Goal: Task Accomplishment & Management: Manage account settings

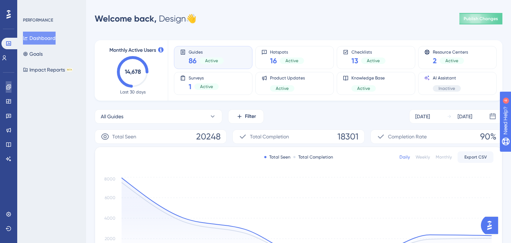
click at [8, 85] on icon at bounding box center [9, 87] width 6 height 6
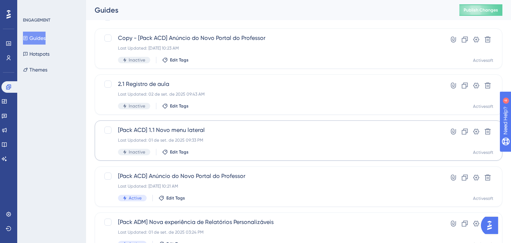
scroll to position [39, 0]
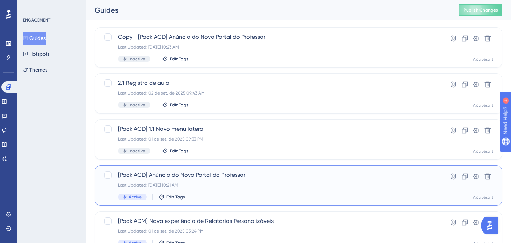
click at [193, 178] on span "[Pack ACD] Anúncio do Novo Portal do Professor" at bounding box center [270, 174] width 304 height 9
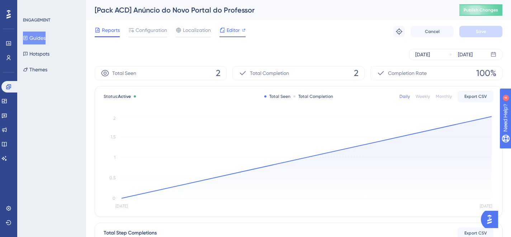
click at [234, 31] on span "Editor" at bounding box center [233, 30] width 13 height 9
click at [152, 28] on span "Configuration" at bounding box center [152, 30] width 32 height 9
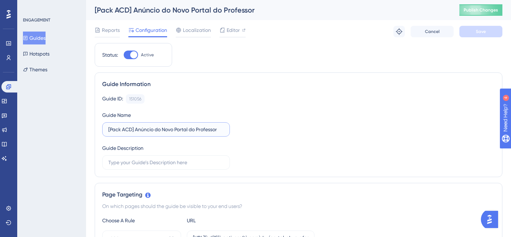
click at [165, 130] on input "[Pack ACD] Anúncio do Novo Portal do Professor" at bounding box center [166, 130] width 116 height 8
click at [223, 130] on input "[Pack ACD] Anúncio do Novo Portal do Professor" at bounding box center [166, 130] width 116 height 8
type input "[Pack ACD] Anúncio do Novo Portal do Professor - Clientes BETA"
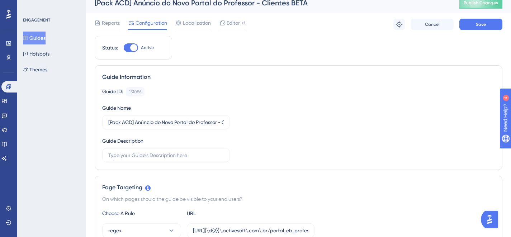
scroll to position [0, 0]
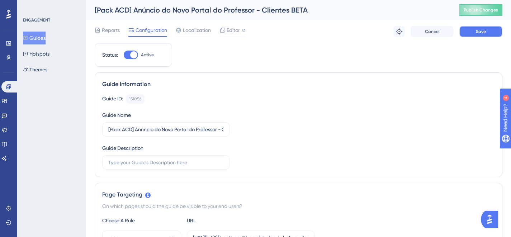
click at [485, 36] on button "Save" at bounding box center [481, 31] width 43 height 11
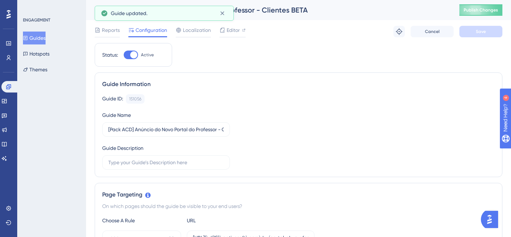
click at [28, 40] on icon at bounding box center [25, 38] width 5 height 5
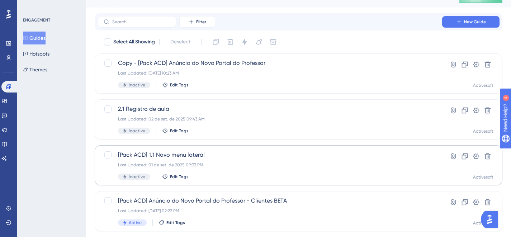
scroll to position [10, 0]
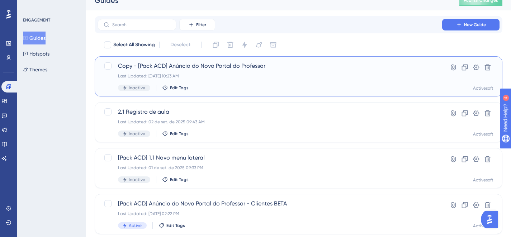
click at [264, 69] on span "Copy - [Pack ACD] Anúncio do Novo Portal do Professor" at bounding box center [270, 66] width 304 height 9
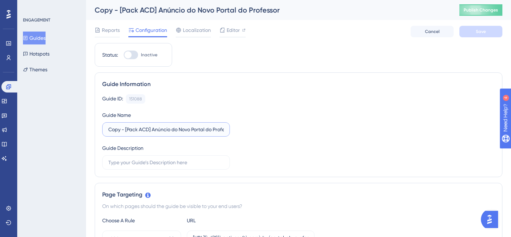
drag, startPoint x: 126, startPoint y: 129, endPoint x: 90, endPoint y: 130, distance: 35.6
click at [221, 130] on input "[Pack ACD] Anúncio do Novo Portal do Professor" at bounding box center [166, 130] width 116 height 8
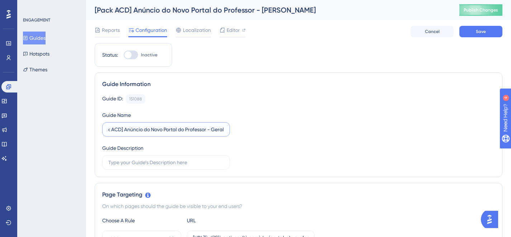
scroll to position [0, 13]
type input "[Pack ACD] Anúncio do Novo Portal do Professor - Geral"
click at [481, 34] on span "Save" at bounding box center [481, 32] width 10 height 6
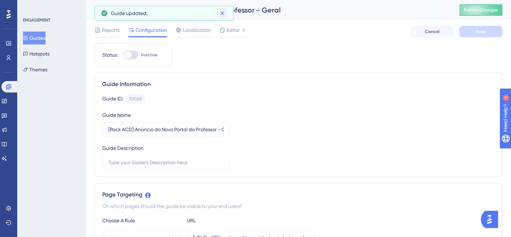
click at [222, 13] on icon at bounding box center [222, 13] width 7 height 7
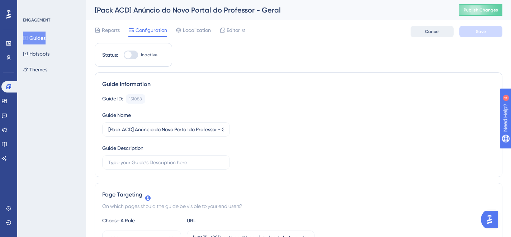
click at [442, 34] on button "Cancel" at bounding box center [432, 31] width 43 height 11
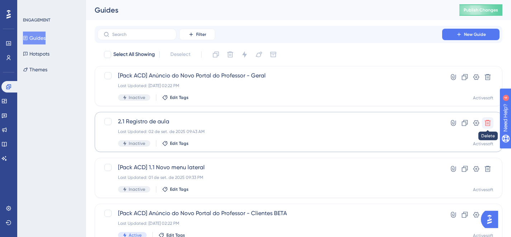
click at [487, 123] on icon at bounding box center [487, 122] width 7 height 7
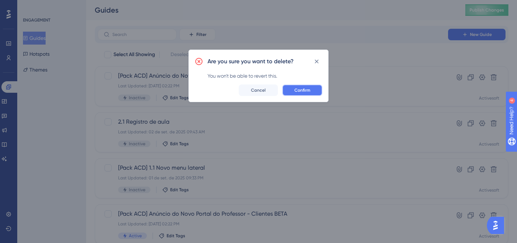
click at [311, 92] on button "Confirm" at bounding box center [302, 89] width 40 height 11
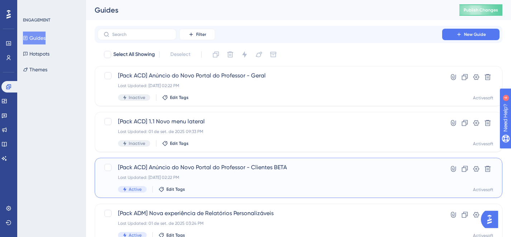
click at [154, 184] on div "[Pack ACD] Anúncio do Novo Portal do Professor - Clientes BETA Last Updated: [D…" at bounding box center [270, 177] width 304 height 29
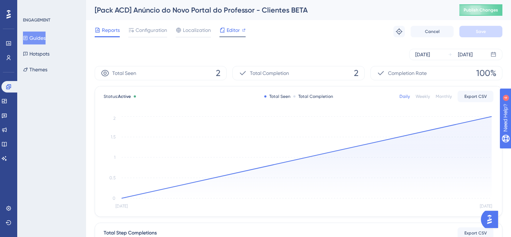
click at [221, 29] on icon at bounding box center [222, 30] width 5 height 5
click at [154, 32] on span "Configuration" at bounding box center [152, 30] width 32 height 9
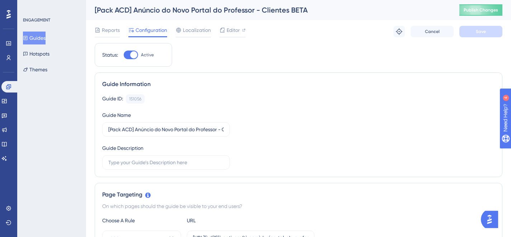
click at [130, 54] on div at bounding box center [131, 55] width 14 height 9
click at [124, 55] on input "Active" at bounding box center [123, 55] width 0 height 0
checkbox input "false"
click at [484, 36] on button "Save" at bounding box center [481, 31] width 43 height 11
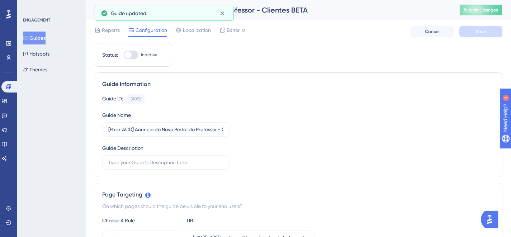
click at [490, 12] on span "Publish Changes" at bounding box center [481, 10] width 34 height 6
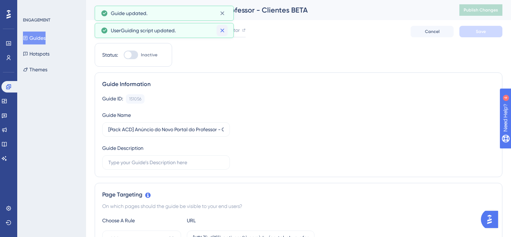
click at [223, 30] on icon at bounding box center [222, 31] width 4 height 4
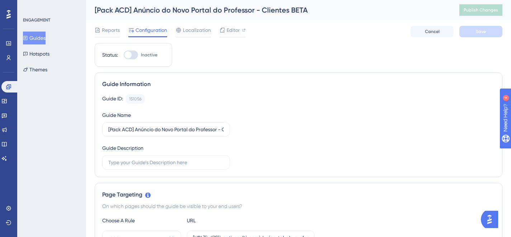
click at [221, 14] on div "[Pack ACD] Anúncio do Novo Portal do Professor - Clientes BETA" at bounding box center [268, 10] width 347 height 10
click at [33, 39] on button "Guides" at bounding box center [34, 38] width 23 height 13
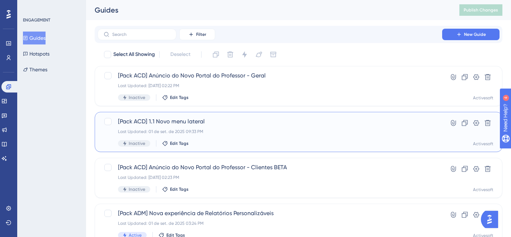
click at [193, 131] on div "Last Updated: 01 de set. de 2025 09:33 PM" at bounding box center [270, 132] width 304 height 6
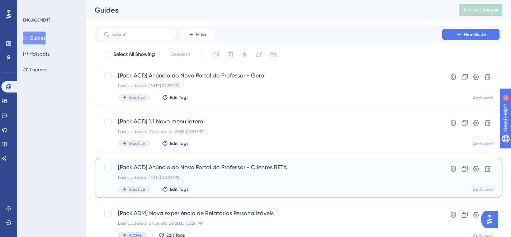
click at [260, 168] on span "[Pack ACD] Anúncio do Novo Portal do Professor - Clientes BETA" at bounding box center [270, 167] width 304 height 9
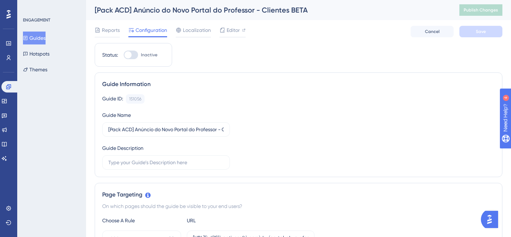
drag, startPoint x: 224, startPoint y: 131, endPoint x: 248, endPoint y: 132, distance: 24.1
click at [248, 132] on div "Guide ID: 151056 Copy Guide Name [Pack ACD] Anúncio do Novo Portal do Professor…" at bounding box center [298, 131] width 393 height 75
drag, startPoint x: 220, startPoint y: 131, endPoint x: 272, endPoint y: 133, distance: 52.4
click at [272, 133] on div "Guide ID: 151056 Copy Guide Name [Pack ACD] Anúncio do Novo Portal do Professor…" at bounding box center [298, 131] width 393 height 75
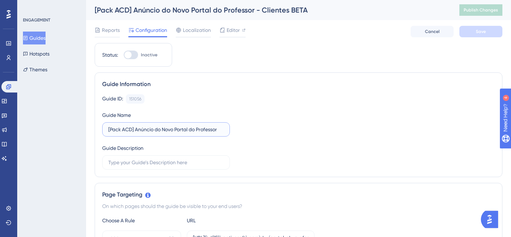
scroll to position [0, 0]
click at [137, 129] on input "[Pack ACD] Anúncio do Novo Portal do Professor" at bounding box center [166, 130] width 116 height 8
click at [137, 128] on input "[Pack ACD] Anúncio do Novo Portal do Professor" at bounding box center [166, 130] width 116 height 8
paste input "- Clientes BETA"
click at [137, 129] on input "[Pack ACD] - Clientes BETAAnúncio do Novo Portal do Professor" at bounding box center [166, 130] width 116 height 8
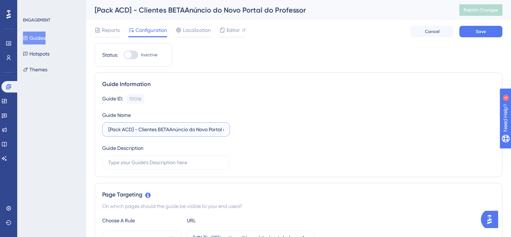
click at [140, 127] on input "[Pack ACD] - Clientes BETAAnúncio do Novo Portal do Professor" at bounding box center [166, 130] width 116 height 8
click at [167, 128] on input "[Pack ACD] Clientes BETAAnúncio do Novo Portal do Professor" at bounding box center [166, 130] width 116 height 8
type input "[Pack ACD] Clientes BETA - Anúncio do Novo Portal do Professor"
click at [283, 121] on div "Guide ID: 151056 Copy Guide Name [Pack ACD] Clientes BETA - Anúncio do Novo Por…" at bounding box center [298, 131] width 393 height 75
click at [466, 30] on button "Save" at bounding box center [481, 31] width 43 height 11
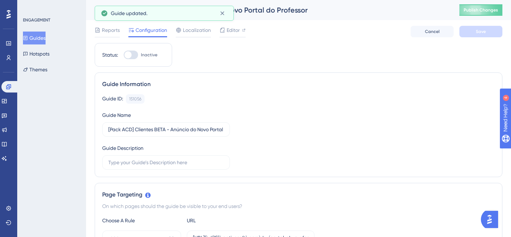
click at [43, 40] on button "Guides" at bounding box center [34, 38] width 23 height 13
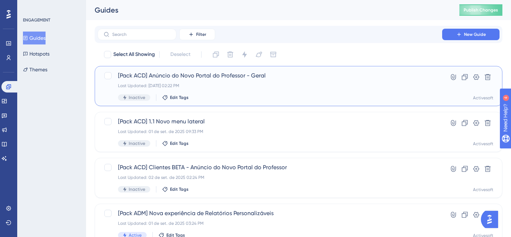
click at [240, 76] on span "[Pack ACD] Anúncio do Novo Portal do Professor - Geral" at bounding box center [270, 75] width 304 height 9
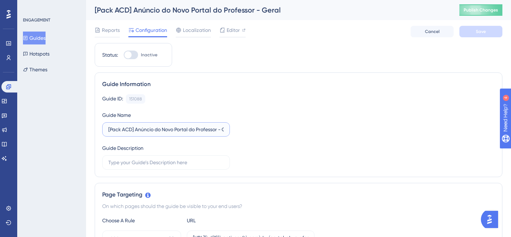
drag, startPoint x: 220, startPoint y: 130, endPoint x: 305, endPoint y: 133, distance: 85.5
click at [305, 133] on div "Guide ID: 151088 Copy Guide Name [Pack ACD] Anúncio do Novo Portal do Professor…" at bounding box center [298, 131] width 393 height 75
click at [136, 128] on input "[Pack ACD] Anúncio do Novo Portal do Professor" at bounding box center [166, 130] width 116 height 8
paste input "- Geral"
type input "[Pack ACD] Geral - Anúncio do Novo Portal do Professor"
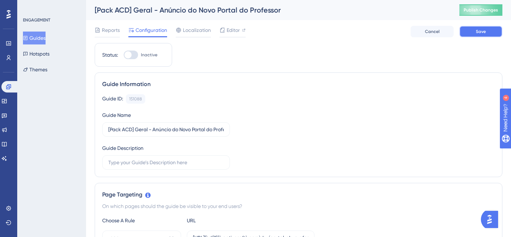
click at [479, 37] on button "Save" at bounding box center [481, 31] width 43 height 11
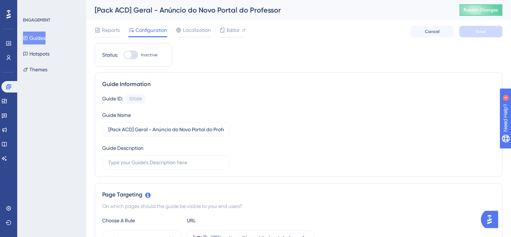
click at [45, 38] on button "Guides" at bounding box center [34, 38] width 23 height 13
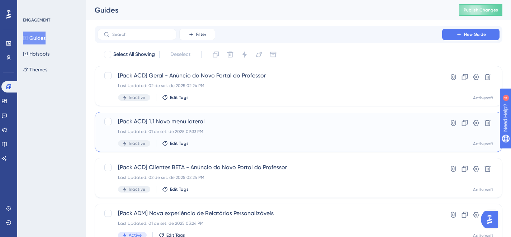
click at [189, 120] on span "[Pack ACD] 1.1 Novo menu lateral" at bounding box center [270, 121] width 304 height 9
